Goal: Transaction & Acquisition: Download file/media

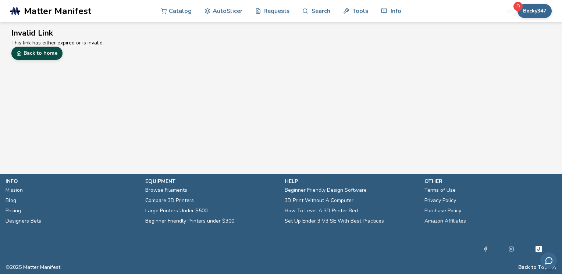
click at [46, 51] on link "Back to home" at bounding box center [36, 53] width 51 height 13
click at [46, 58] on link "Back to home" at bounding box center [36, 53] width 51 height 13
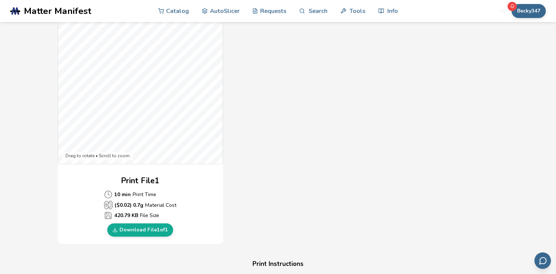
scroll to position [229, 0]
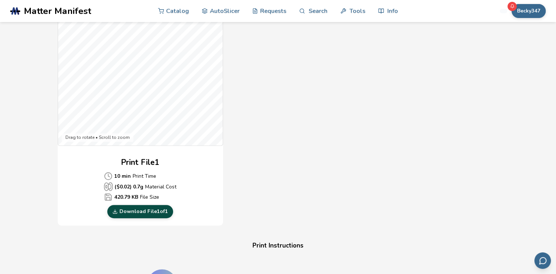
click at [140, 210] on link "Download File 1 of 1" at bounding box center [140, 211] width 66 height 13
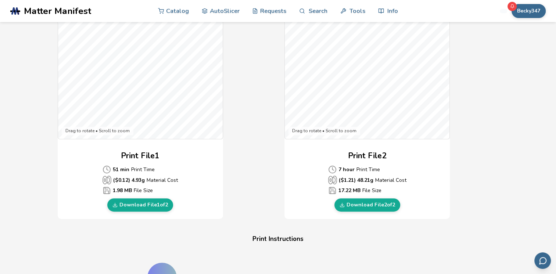
scroll to position [254, 0]
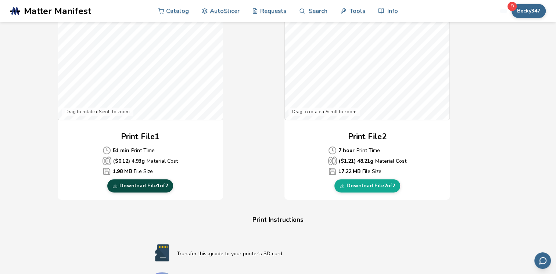
click at [142, 184] on link "Download File 1 of 2" at bounding box center [140, 185] width 66 height 13
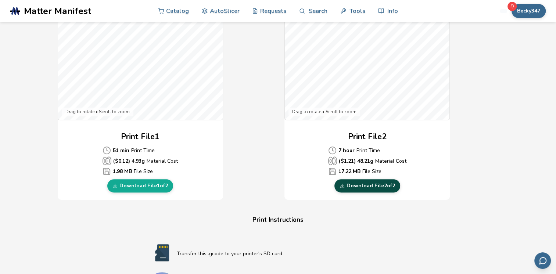
click at [348, 186] on link "Download File 2 of 2" at bounding box center [368, 185] width 66 height 13
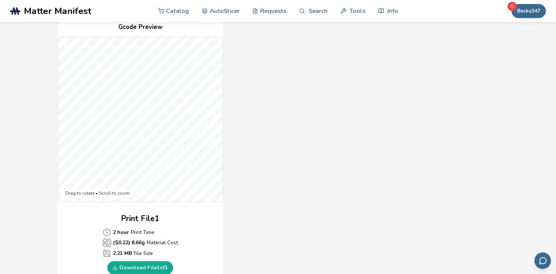
scroll to position [196, 0]
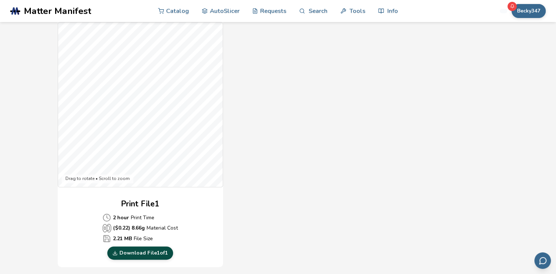
click at [141, 250] on link "Download File 1 of 1" at bounding box center [140, 253] width 66 height 13
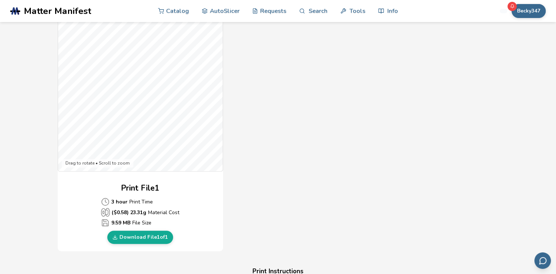
scroll to position [206, 0]
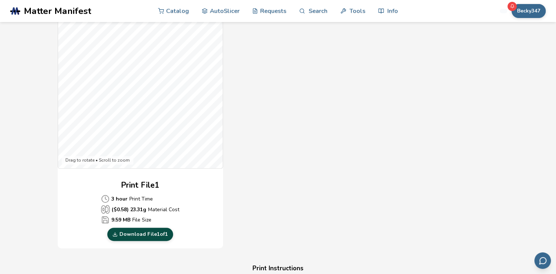
click at [135, 234] on link "Download File 1 of 1" at bounding box center [140, 234] width 66 height 13
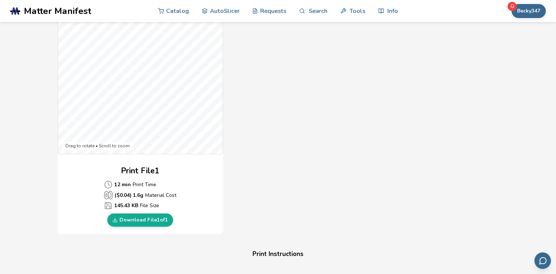
scroll to position [221, 0]
click at [146, 218] on link "Download File 1 of 1" at bounding box center [140, 219] width 66 height 13
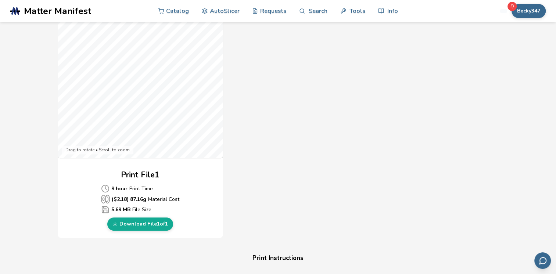
scroll to position [221, 0]
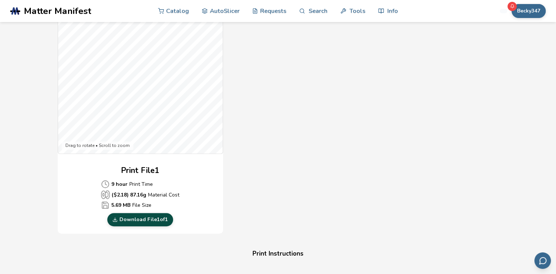
click at [151, 218] on link "Download File 1 of 1" at bounding box center [140, 219] width 66 height 13
